Goal: Transaction & Acquisition: Purchase product/service

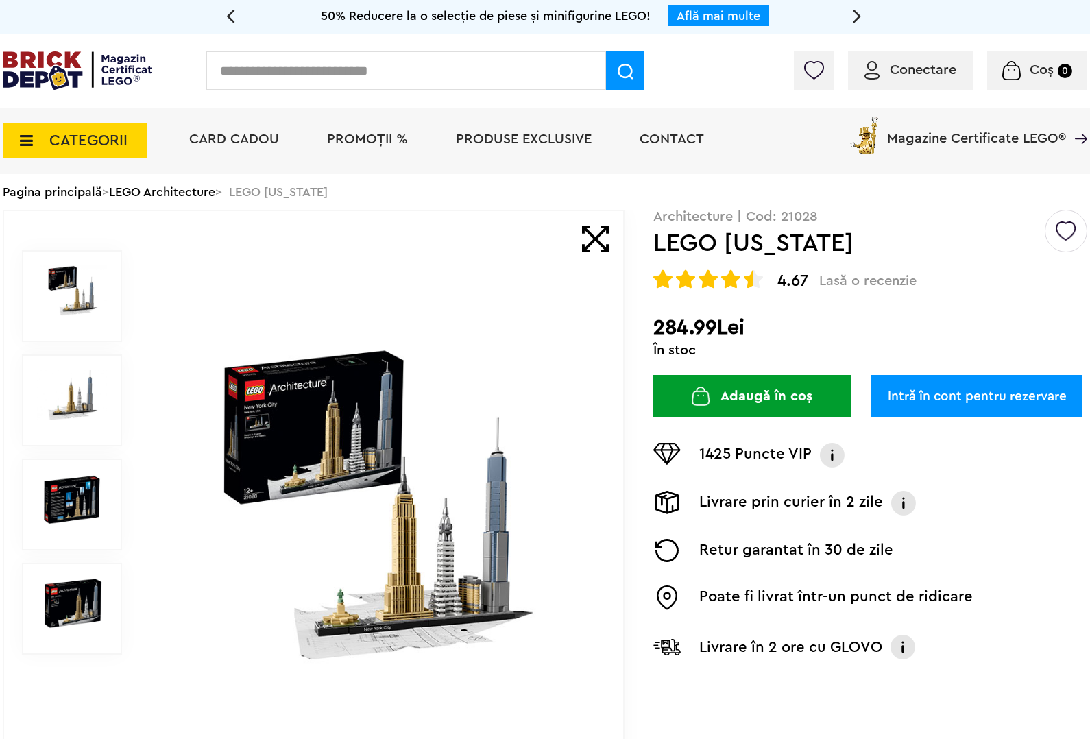
click at [374, 82] on input "text" at bounding box center [406, 70] width 400 height 38
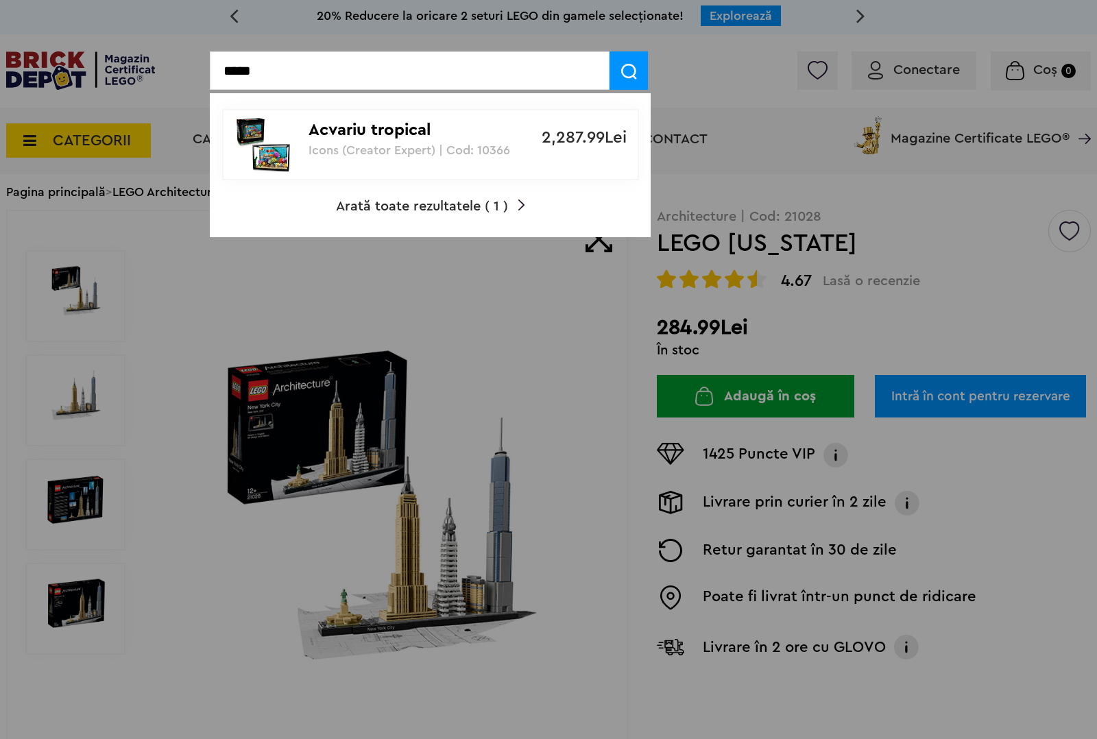
type input "*****"
click at [433, 139] on p "Acvariu tropical" at bounding box center [423, 131] width 229 height 20
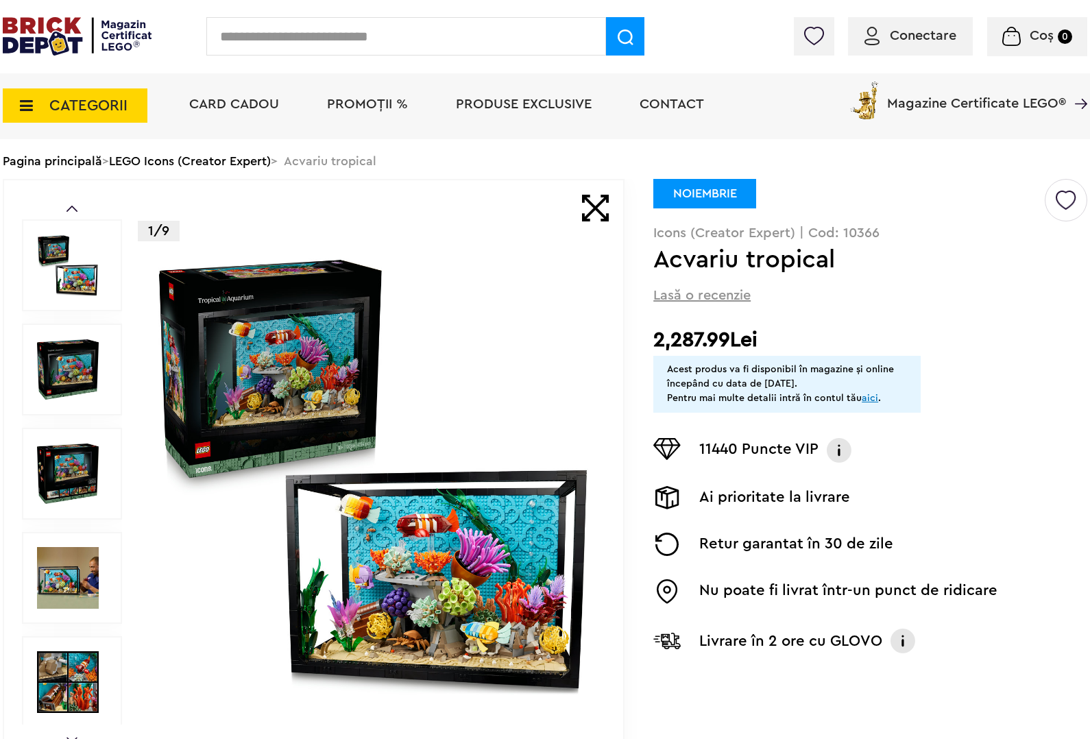
scroll to position [86, 0]
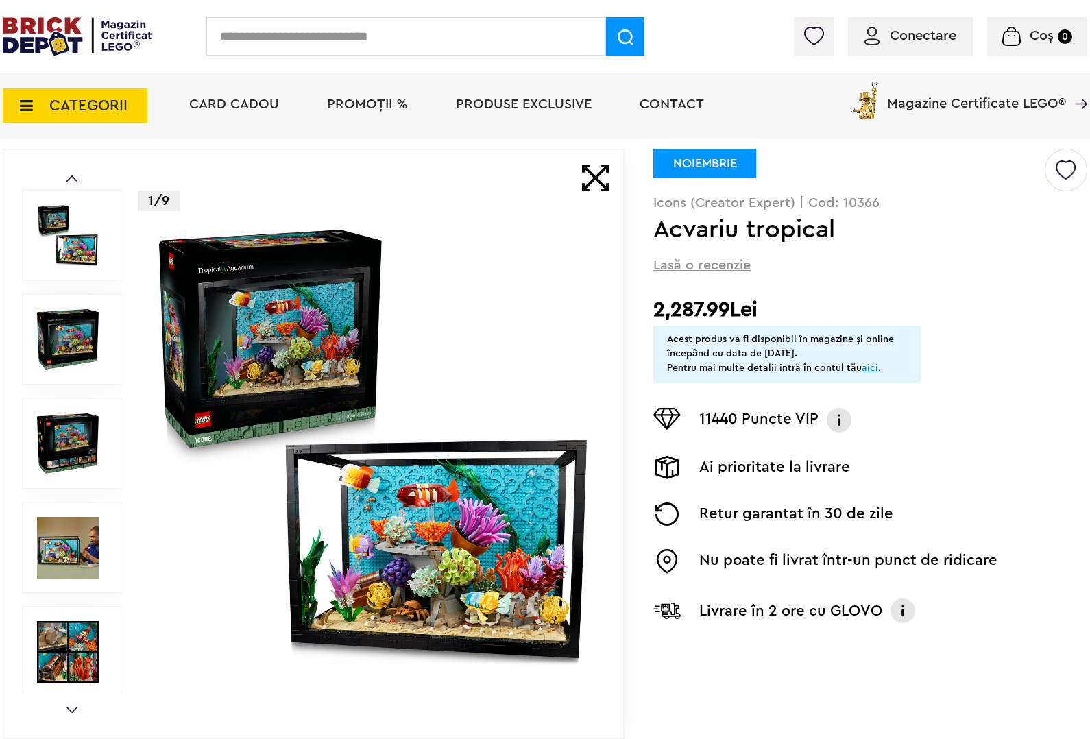
click at [10, 23] on img at bounding box center [77, 36] width 149 height 38
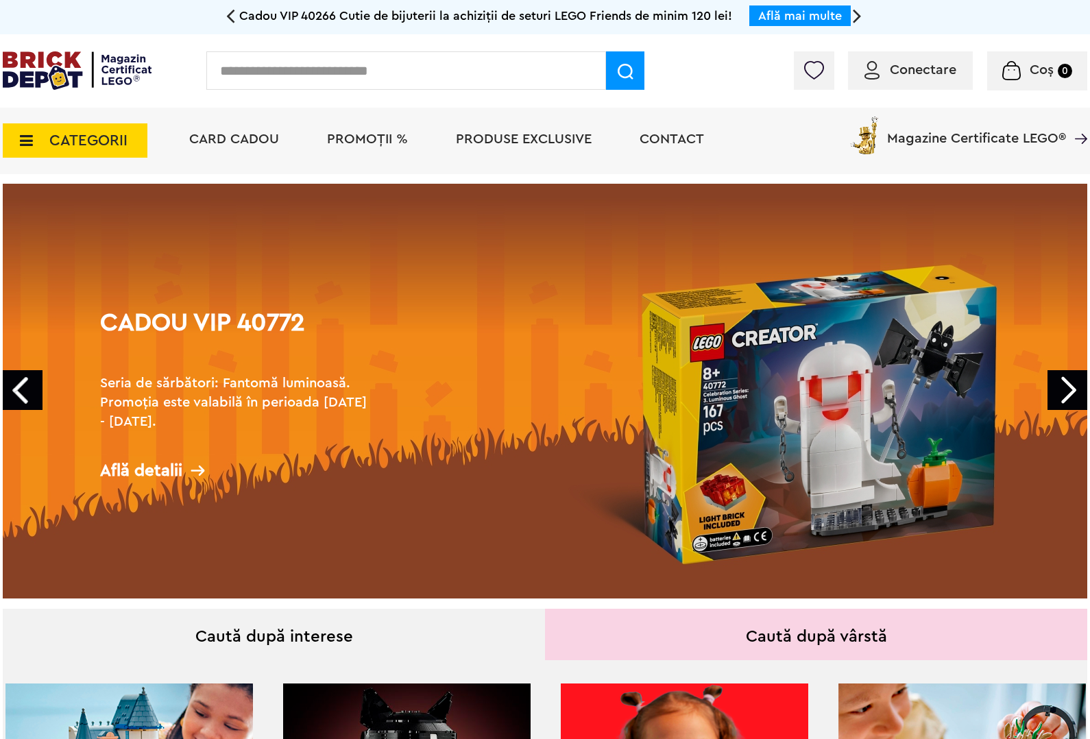
click at [69, 133] on span "CATEGORII" at bounding box center [88, 140] width 78 height 15
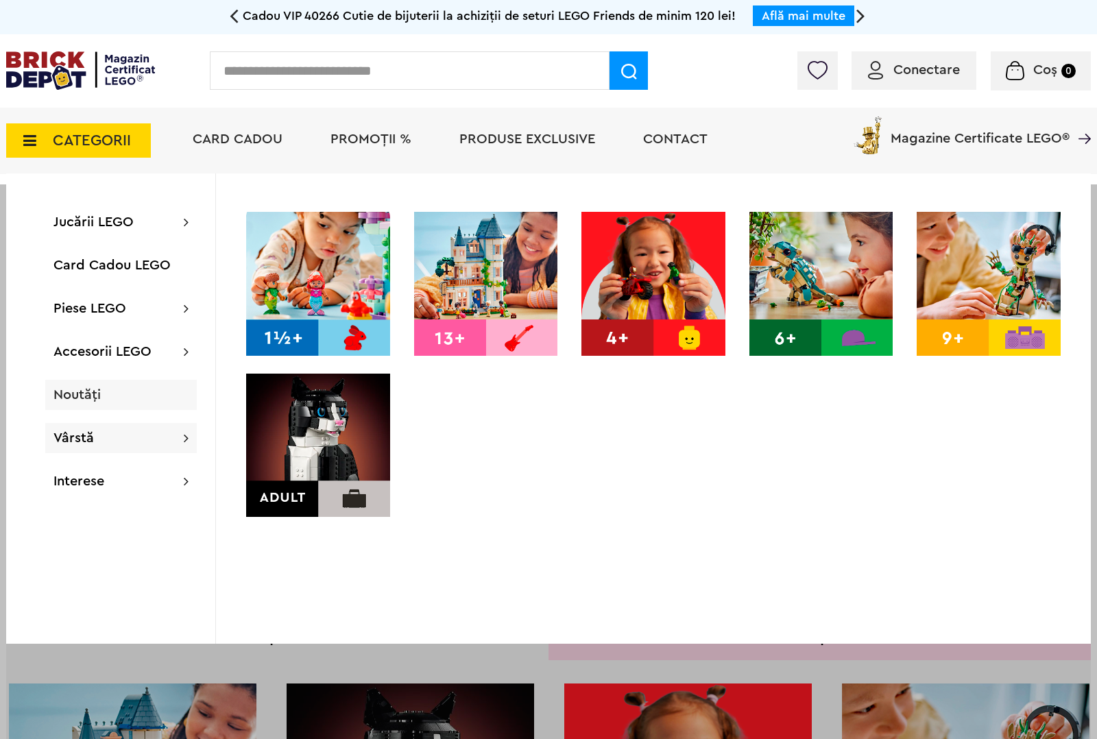
click at [107, 387] on div "Noutăți" at bounding box center [121, 395] width 152 height 30
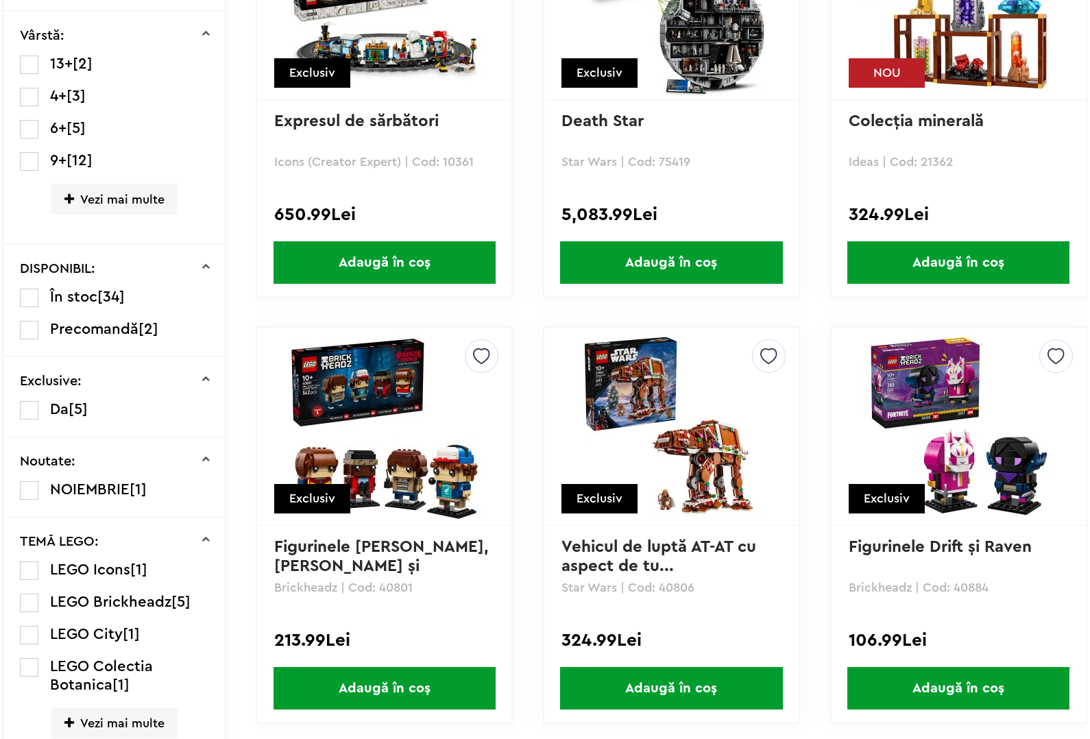
scroll to position [621, 0]
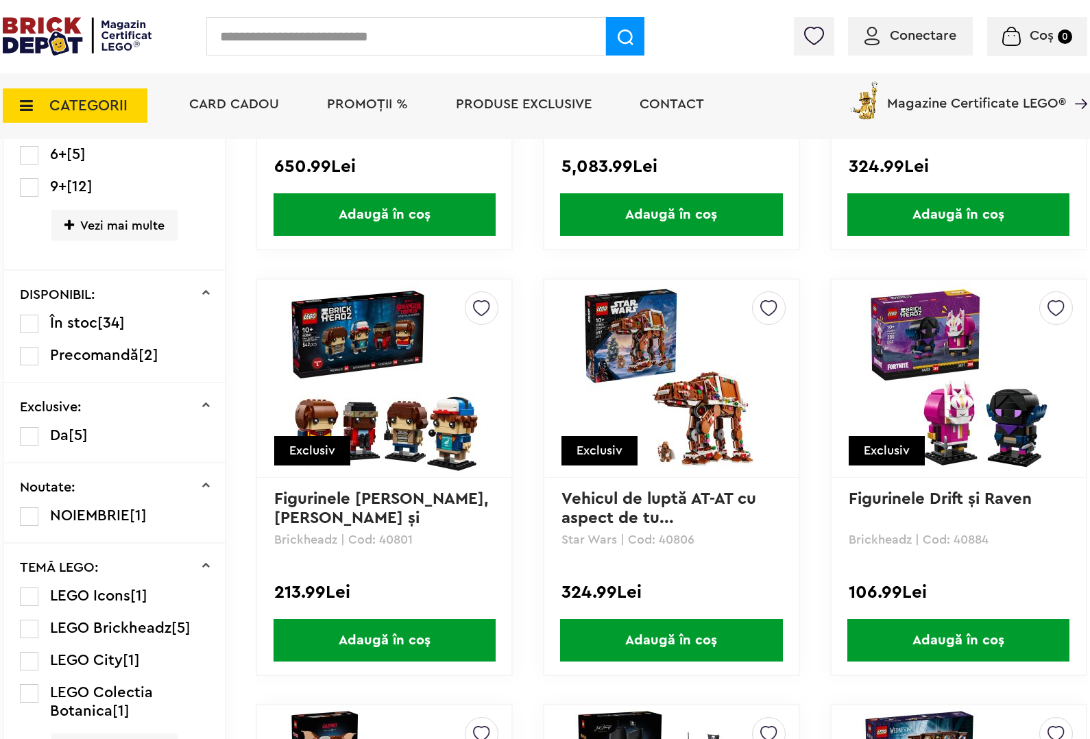
click at [28, 518] on label at bounding box center [29, 516] width 19 height 19
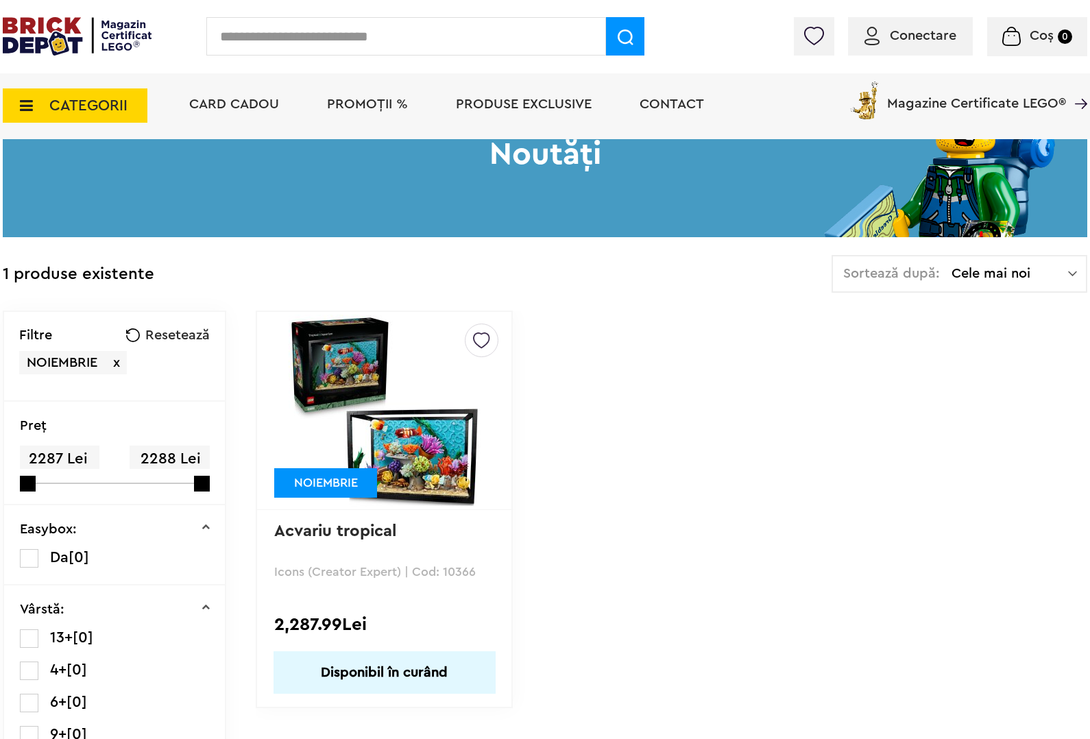
scroll to position [171, 0]
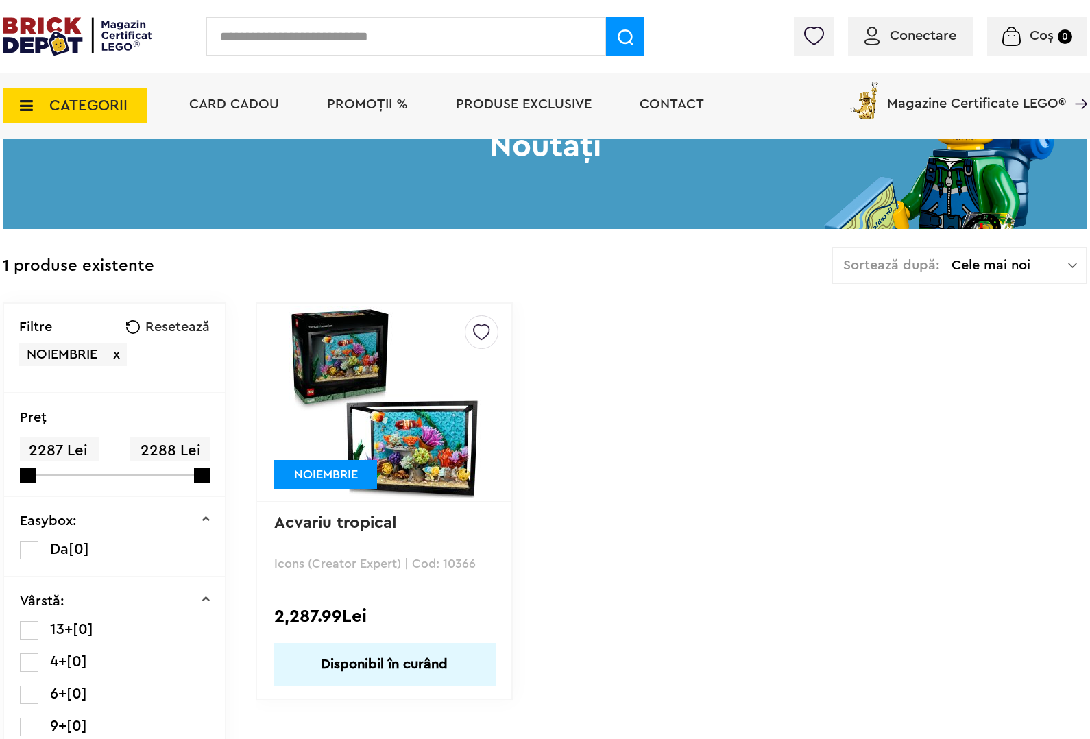
click at [381, 389] on img at bounding box center [385, 402] width 192 height 192
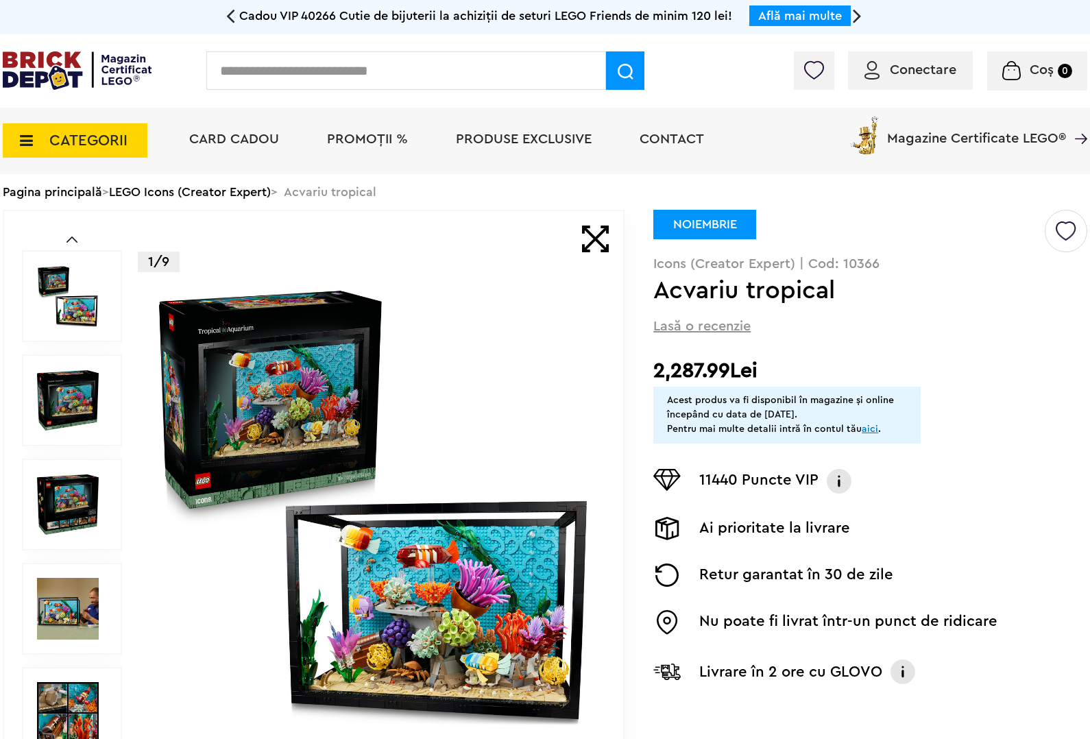
click at [496, 481] on img at bounding box center [373, 505] width 442 height 442
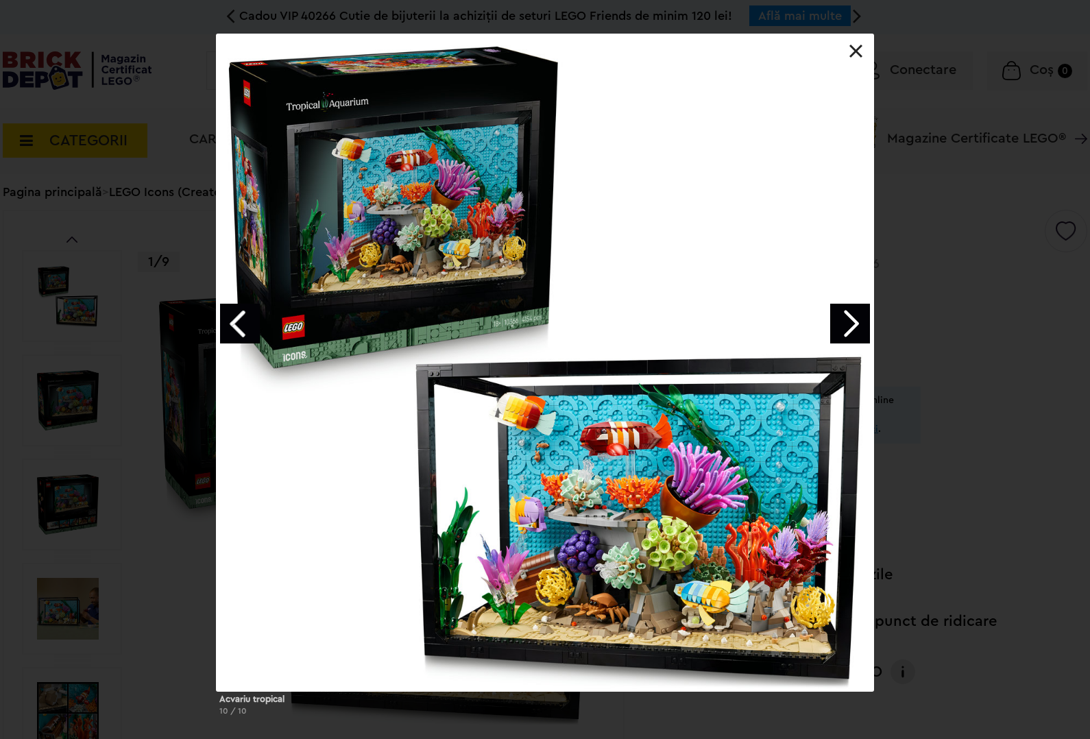
click at [847, 341] on link "Next image" at bounding box center [850, 324] width 40 height 40
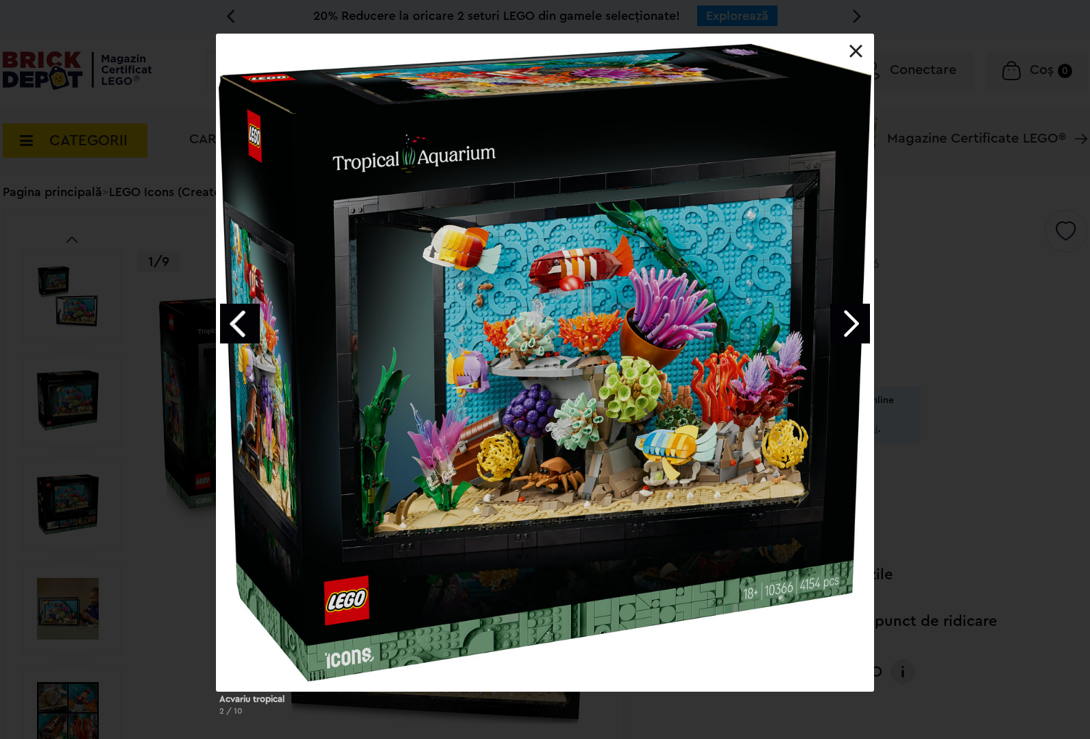
click at [847, 341] on link "Next image" at bounding box center [850, 324] width 40 height 40
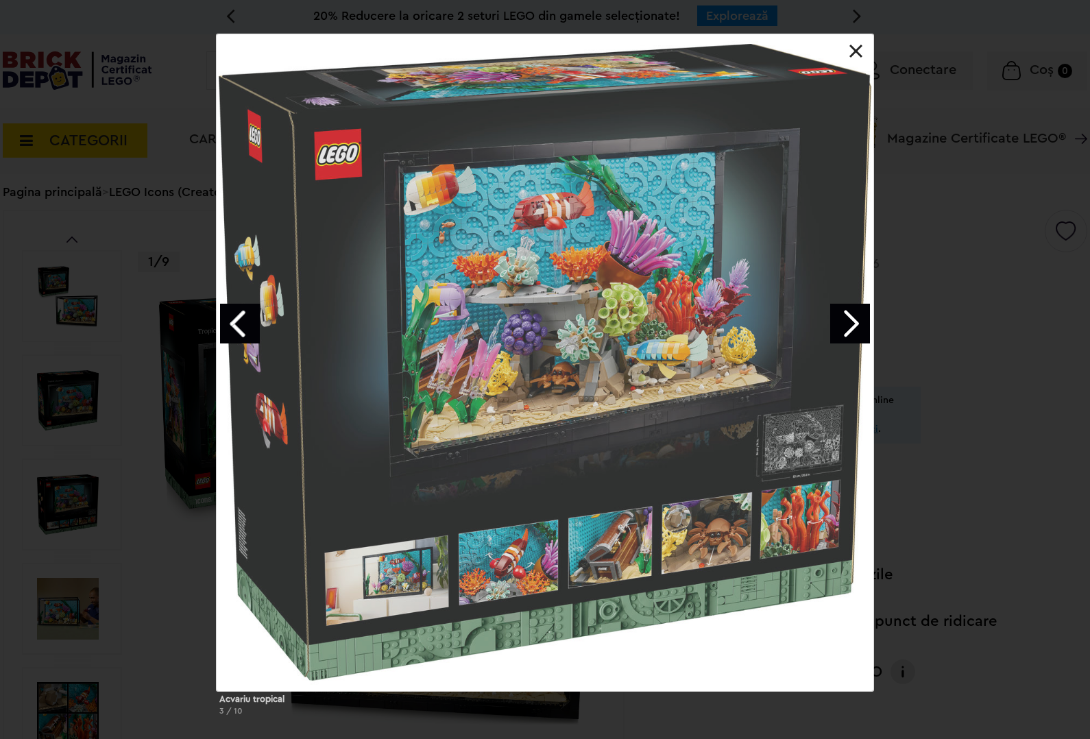
click at [847, 341] on link "Next image" at bounding box center [850, 324] width 40 height 40
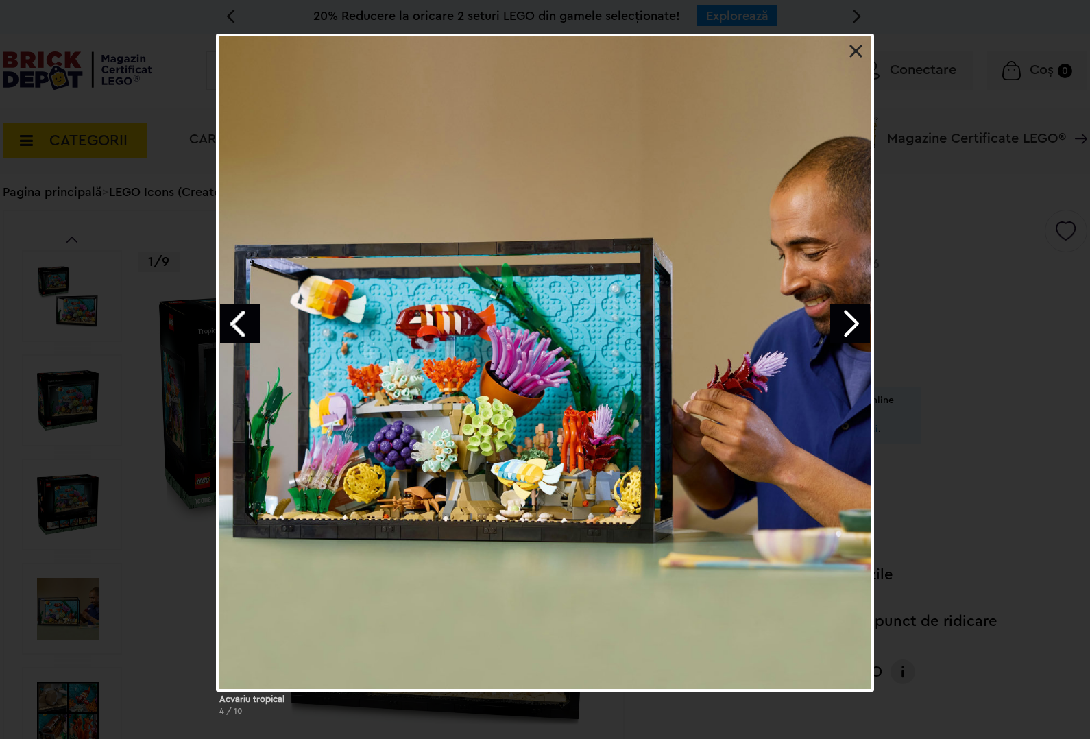
click at [847, 341] on link "Next image" at bounding box center [850, 324] width 40 height 40
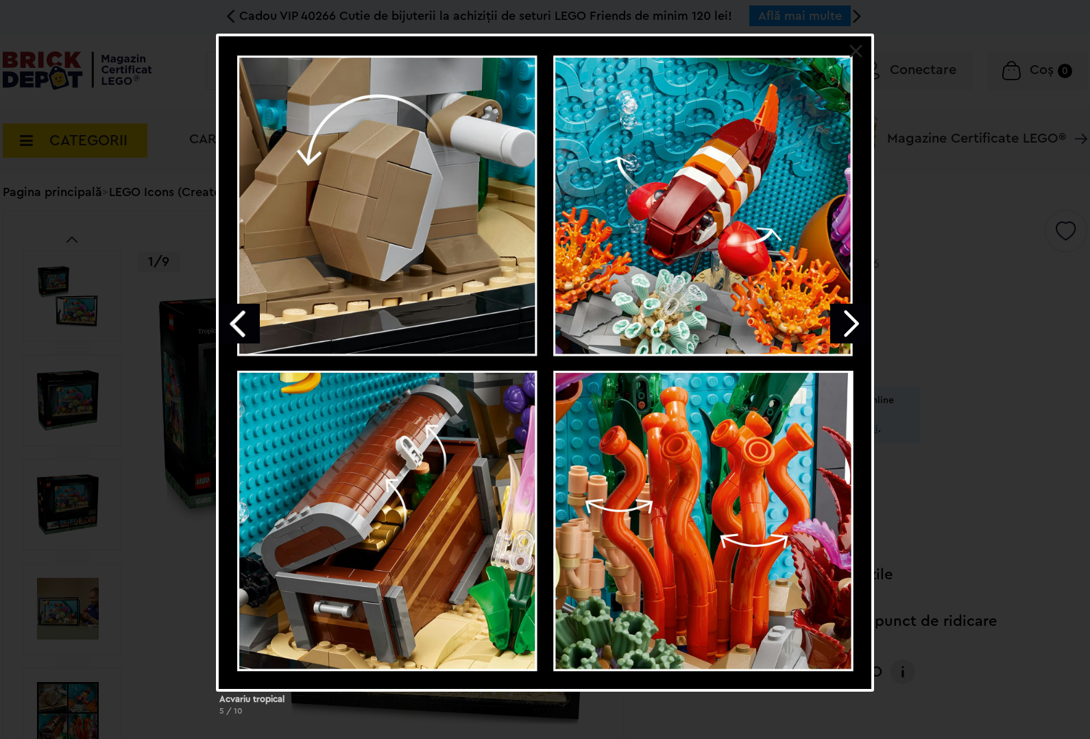
click at [847, 341] on link "Next image" at bounding box center [850, 324] width 40 height 40
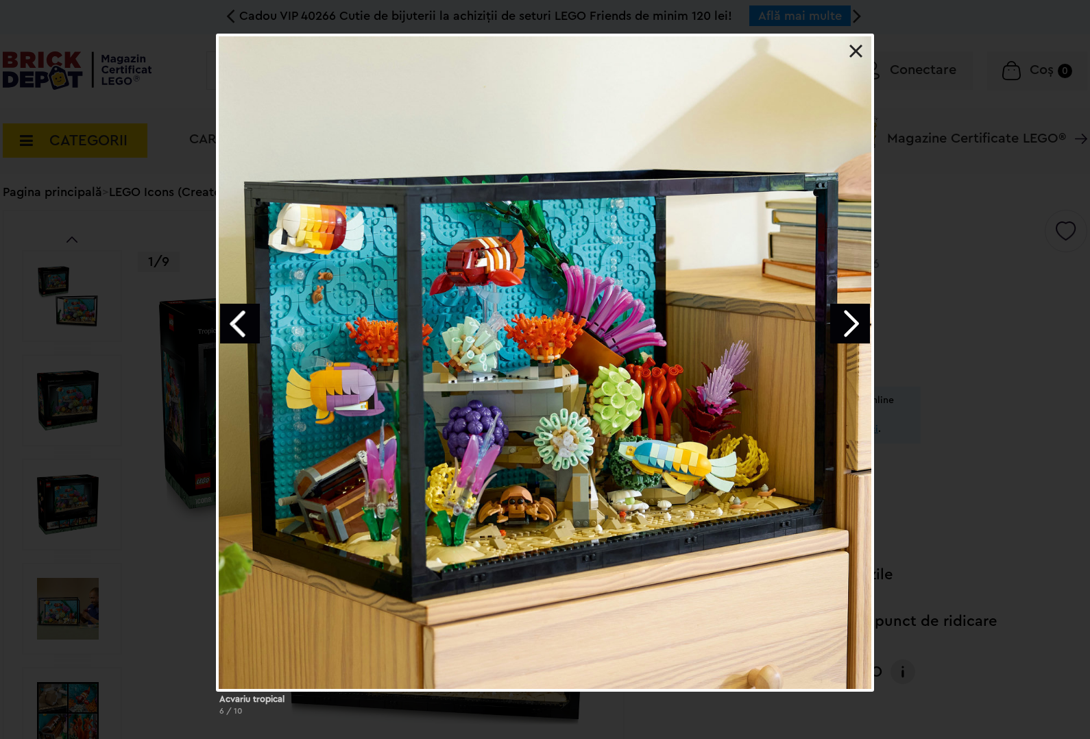
click at [847, 341] on link "Next image" at bounding box center [850, 324] width 40 height 40
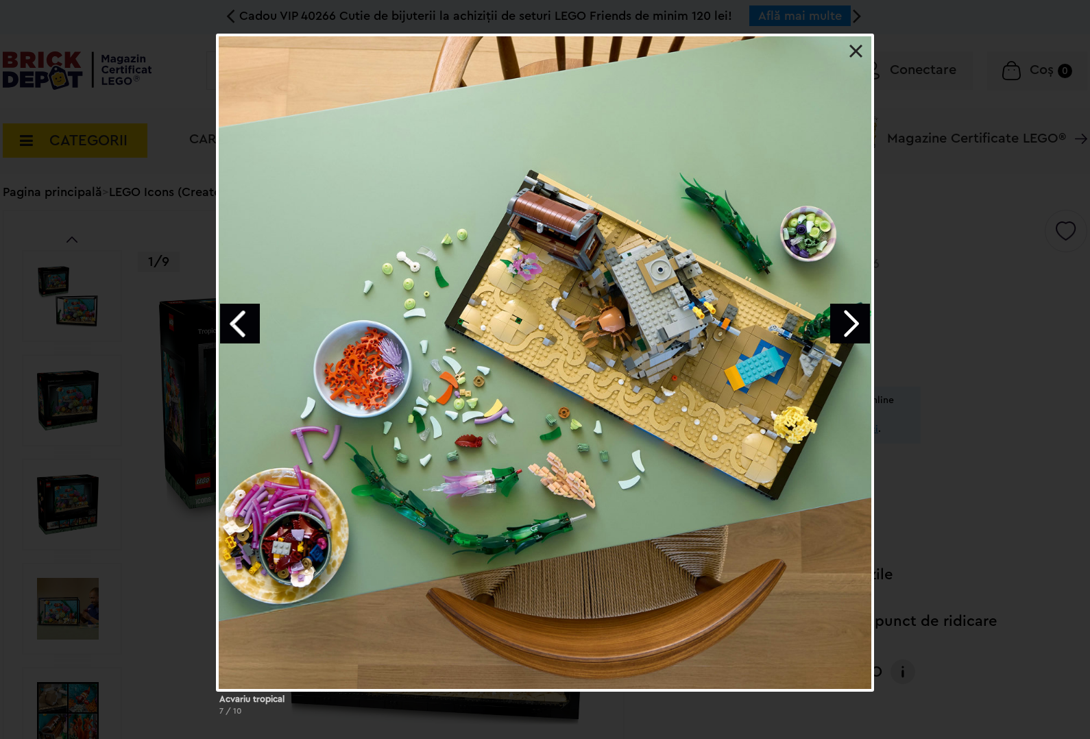
click at [847, 341] on link "Next image" at bounding box center [850, 324] width 40 height 40
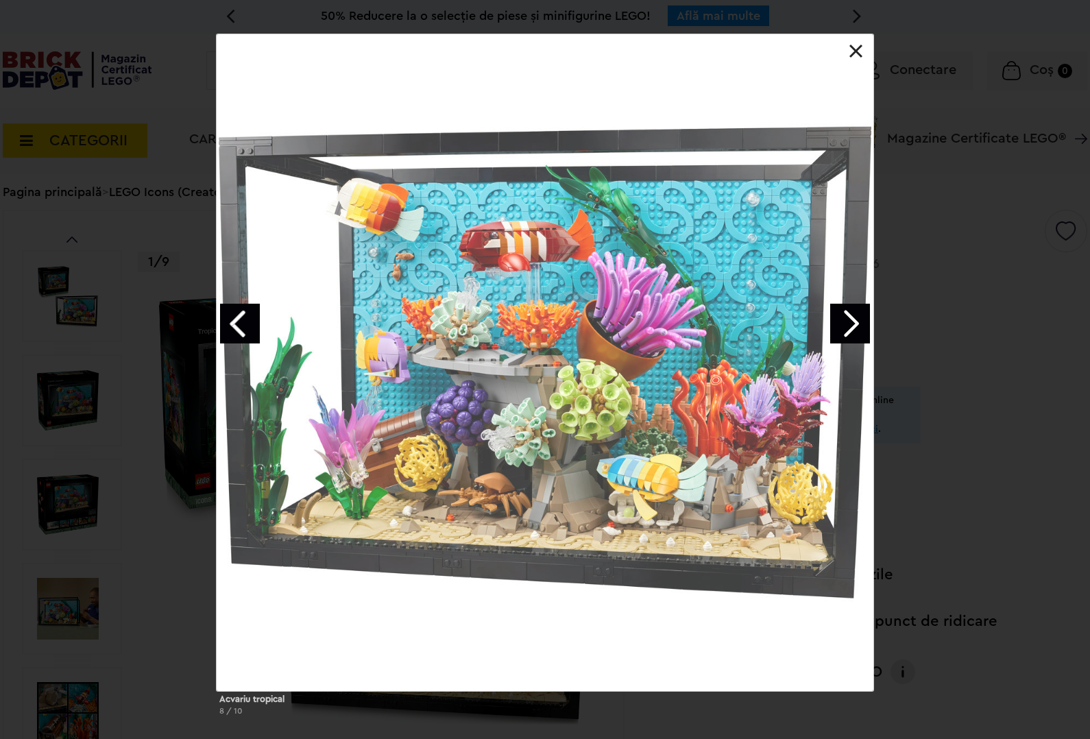
click at [847, 341] on link "Next image" at bounding box center [850, 324] width 40 height 40
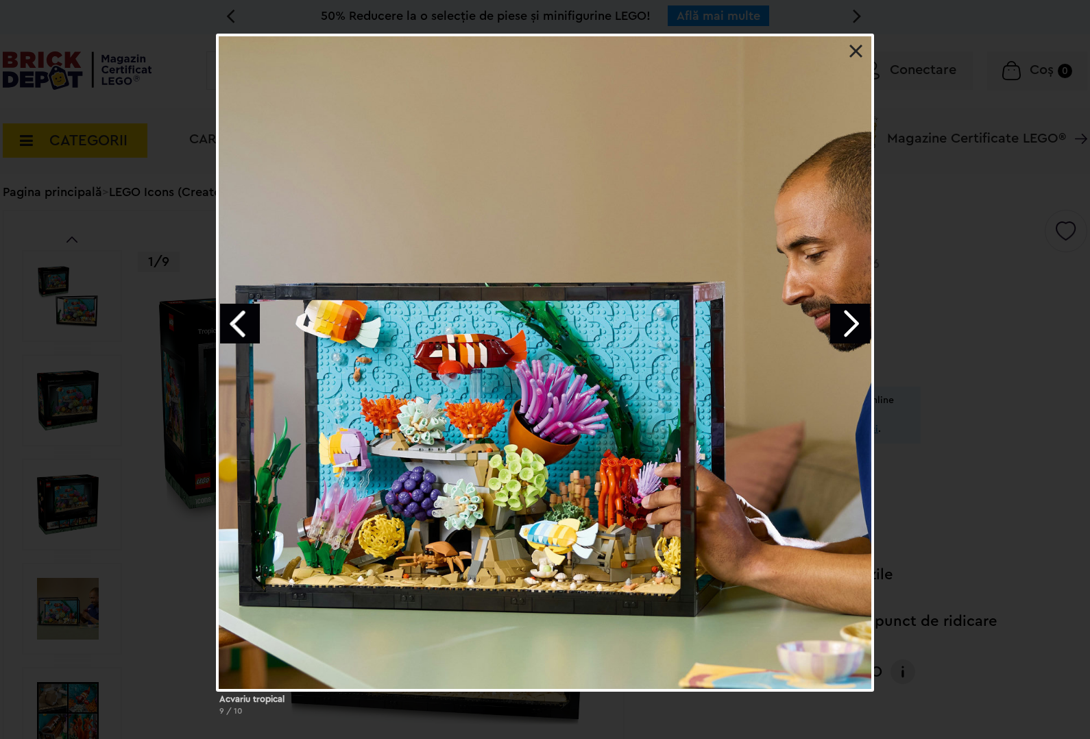
click at [847, 341] on link "Next image" at bounding box center [850, 324] width 40 height 40
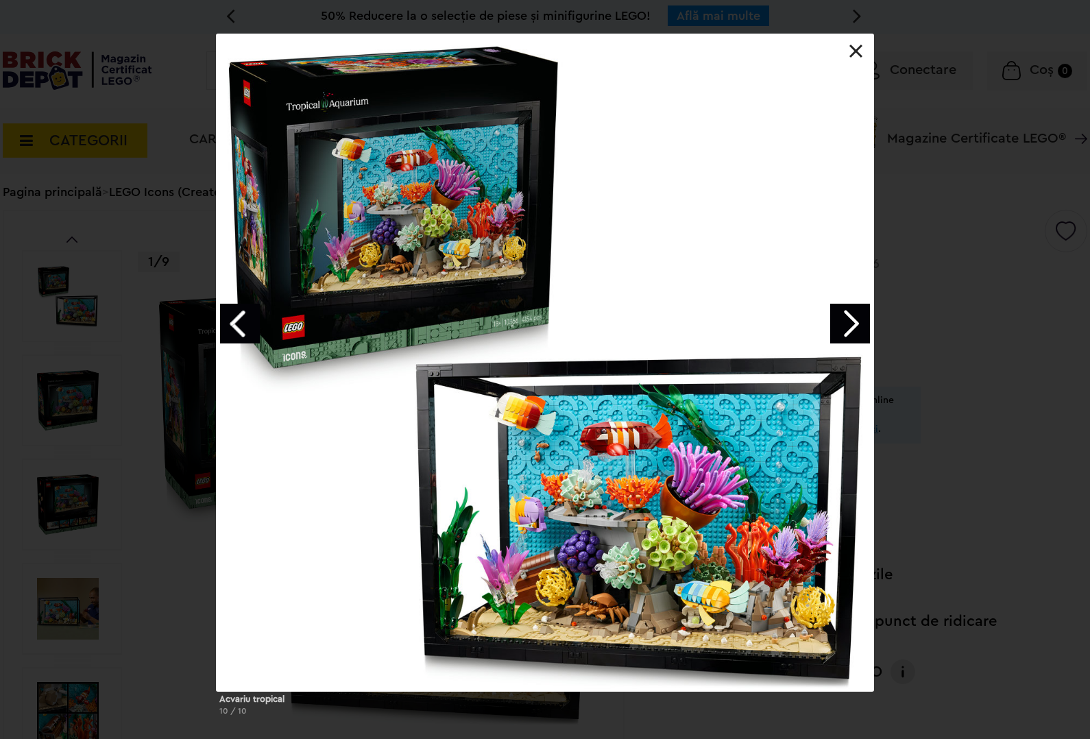
click at [847, 341] on link "Next image" at bounding box center [850, 324] width 40 height 40
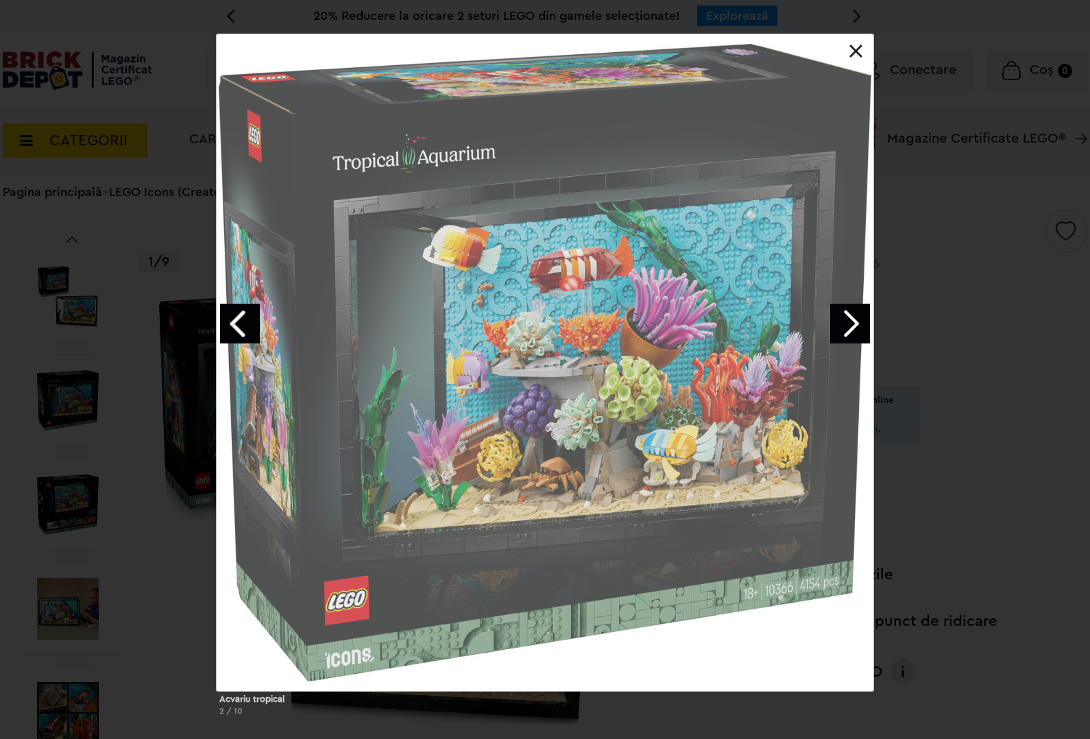
click at [847, 341] on link "Next image" at bounding box center [850, 324] width 40 height 40
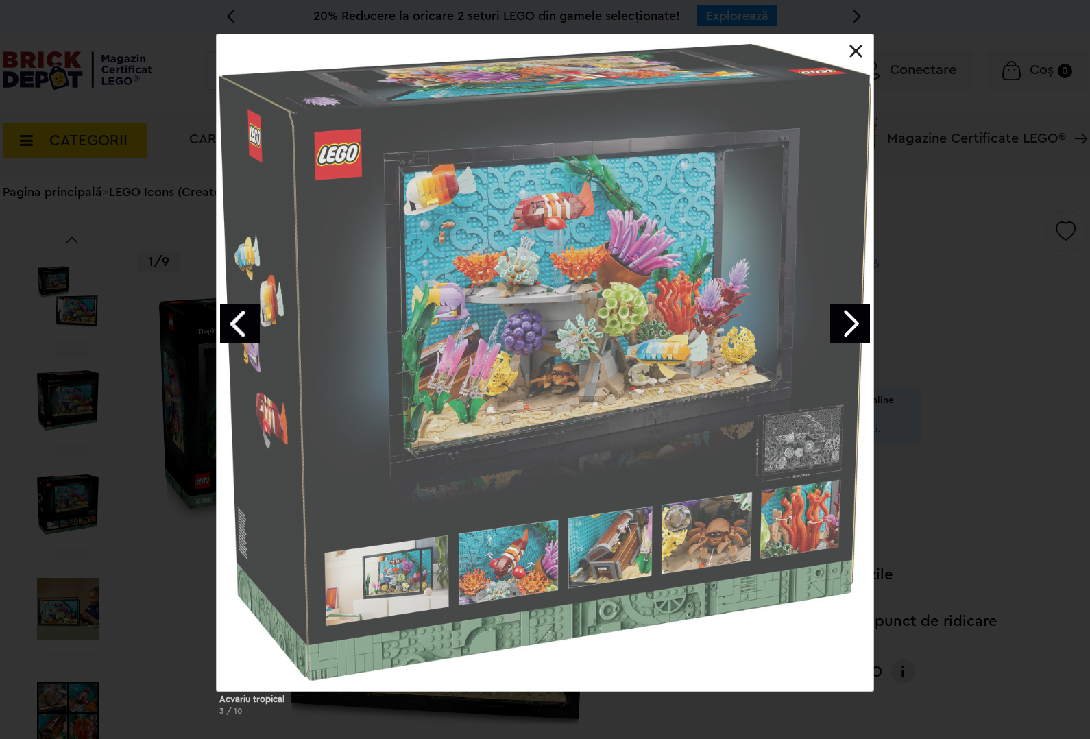
click at [847, 341] on link "Next image" at bounding box center [850, 324] width 40 height 40
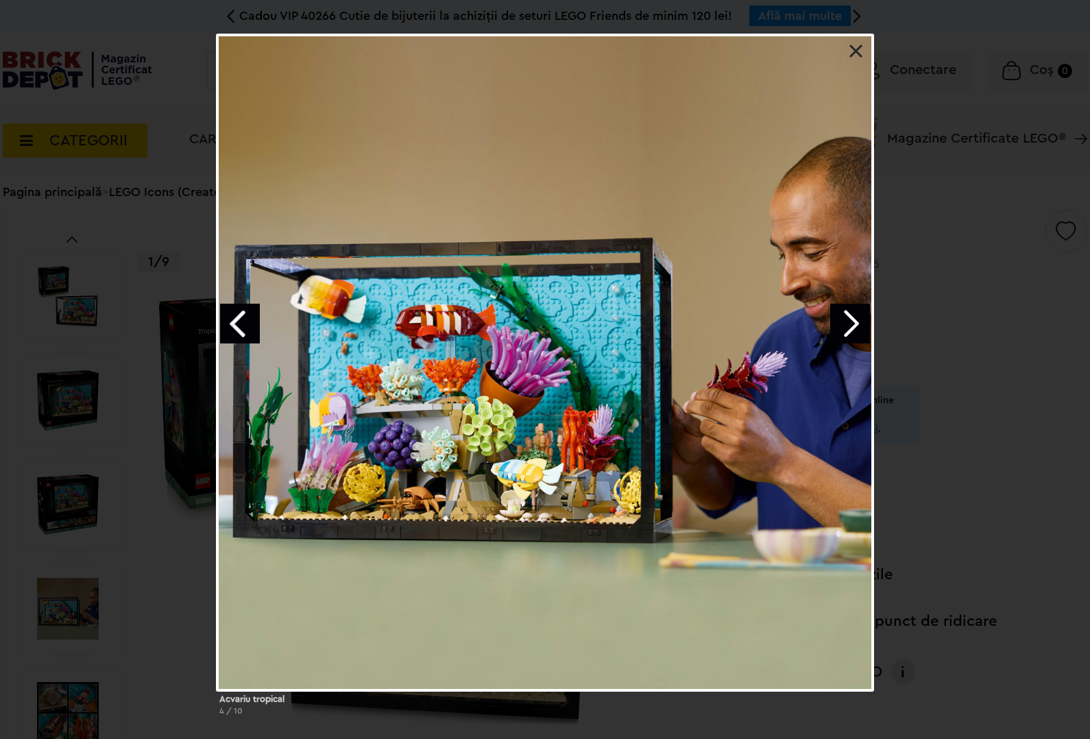
click at [857, 50] on link at bounding box center [856, 52] width 14 height 14
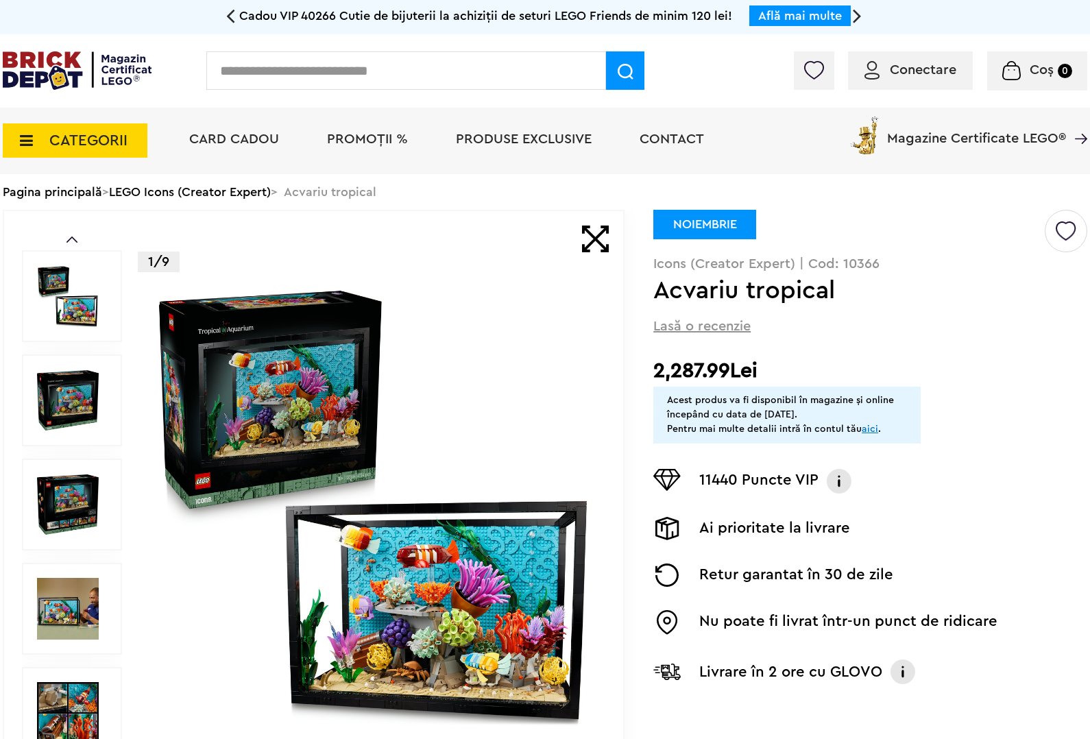
click at [67, 62] on img at bounding box center [77, 70] width 149 height 38
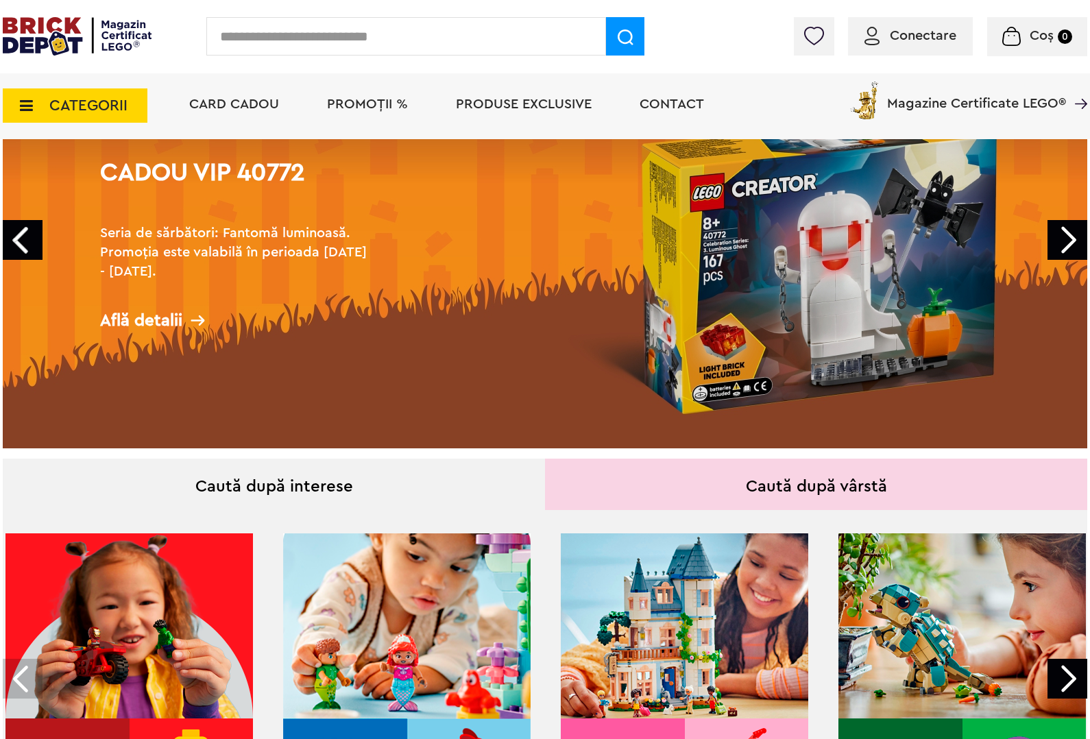
scroll to position [86, 0]
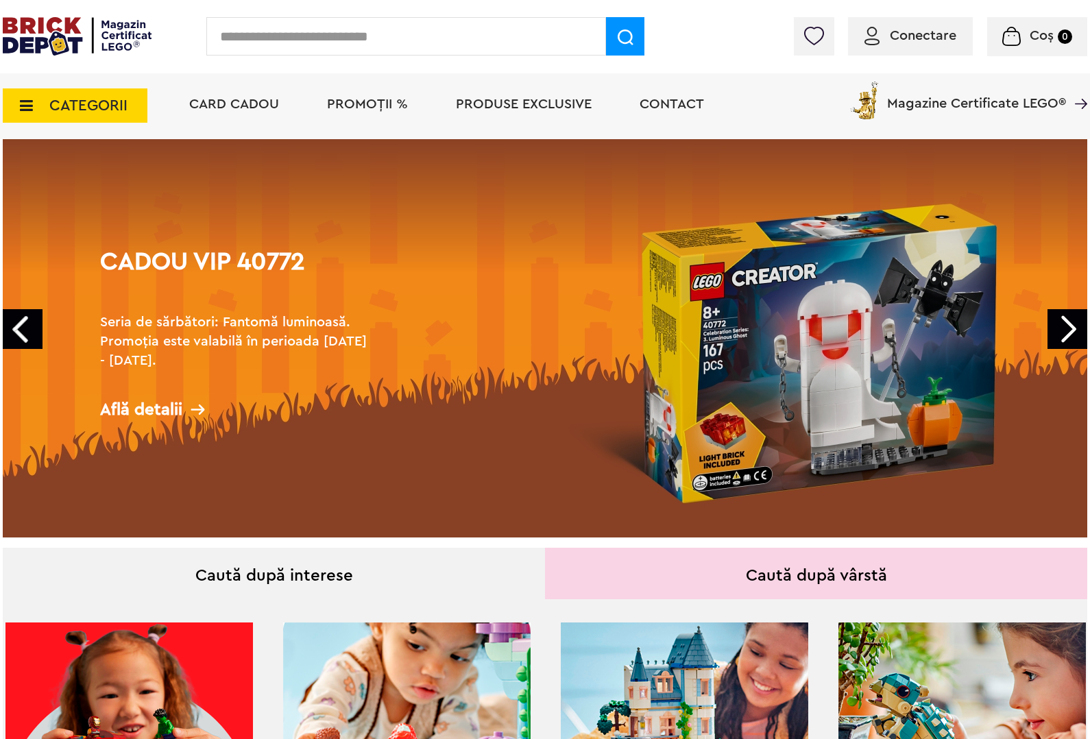
click at [1056, 333] on link "Next" at bounding box center [1068, 329] width 40 height 40
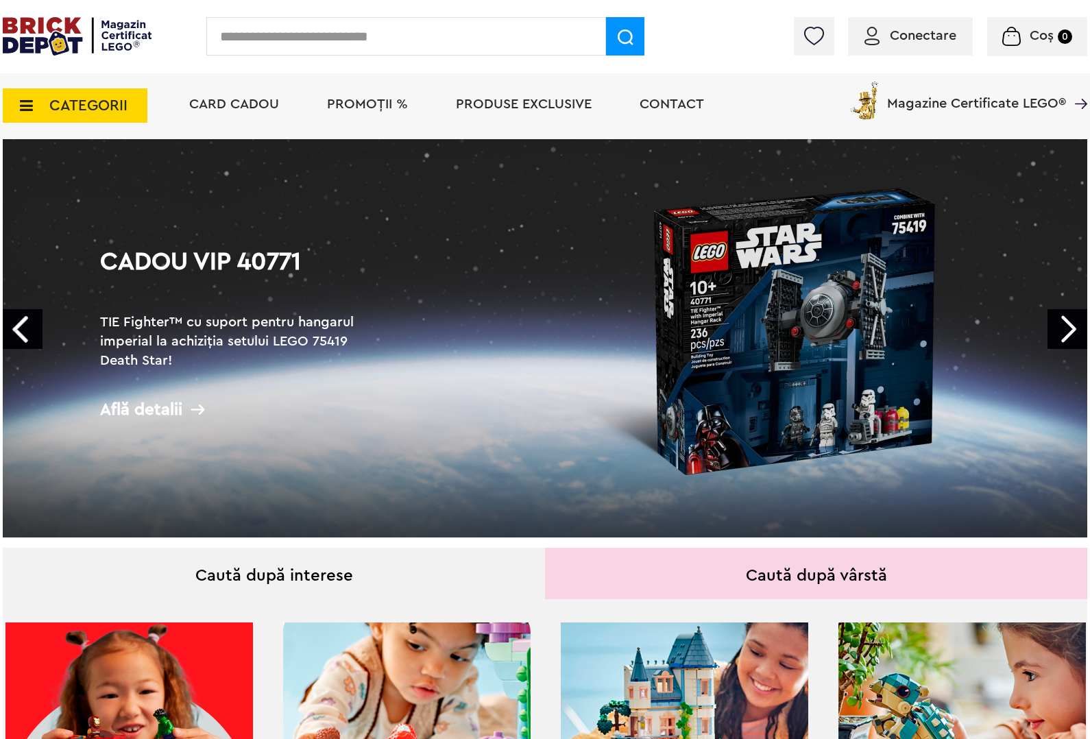
click at [1056, 333] on link "Next" at bounding box center [1068, 329] width 40 height 40
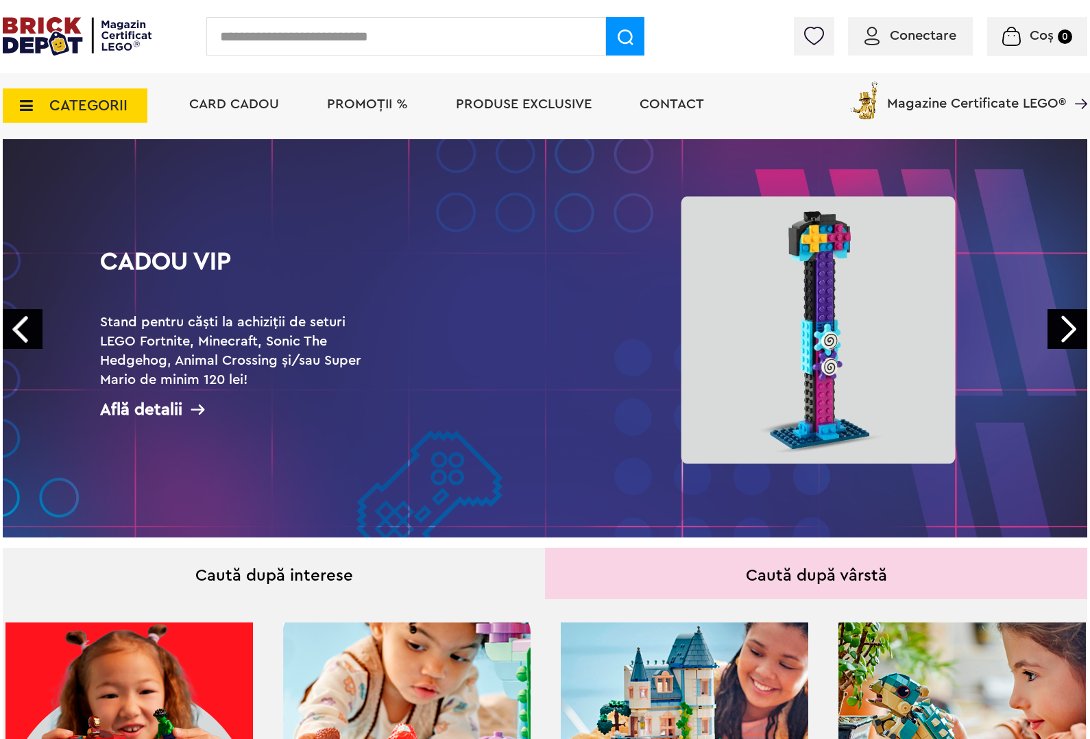
click at [1056, 333] on link "Next" at bounding box center [1068, 329] width 40 height 40
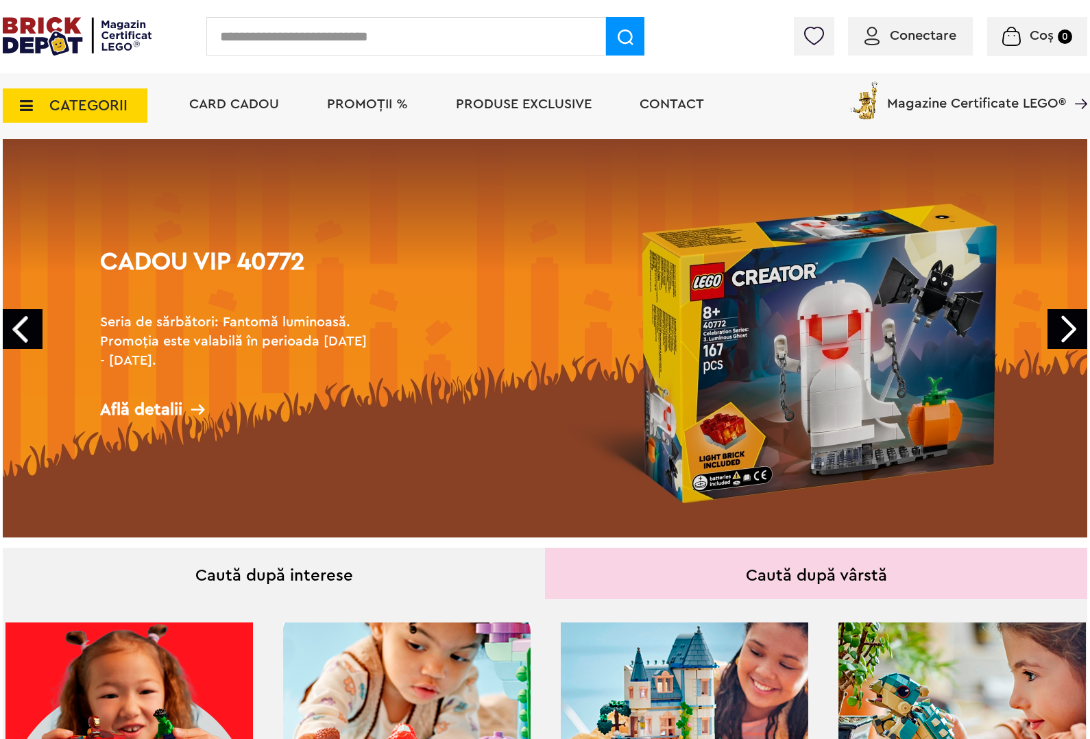
click at [1056, 333] on link "Next" at bounding box center [1068, 329] width 40 height 40
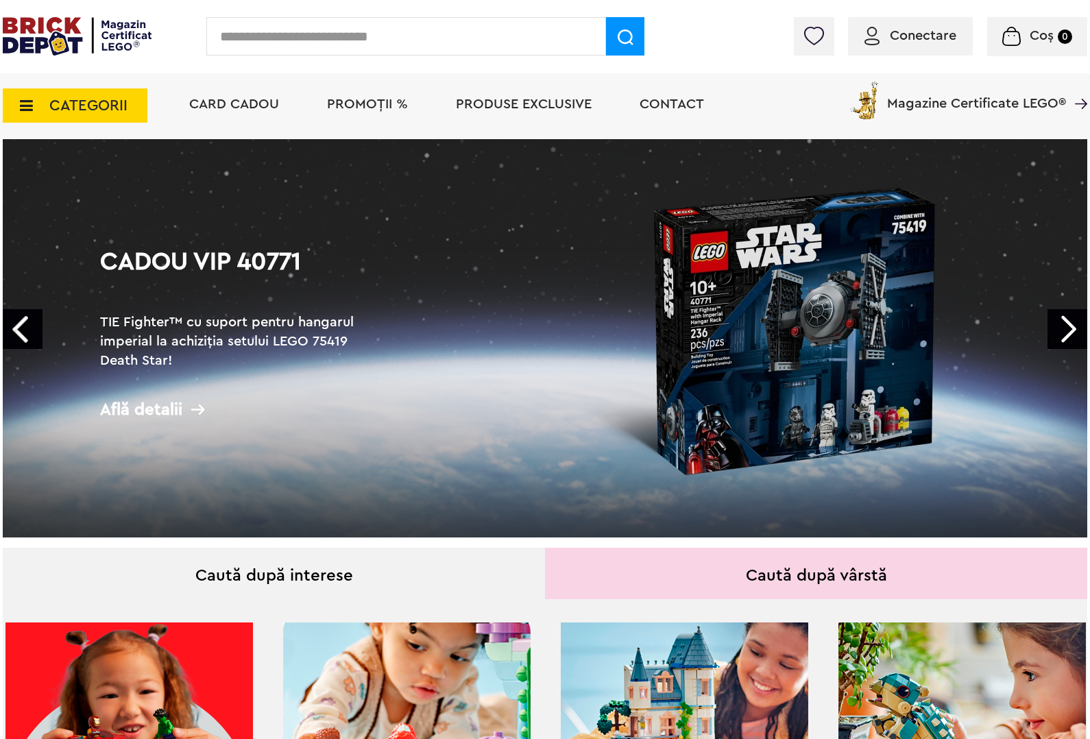
click at [1056, 333] on link "Next" at bounding box center [1068, 329] width 40 height 40
